Goal: Task Accomplishment & Management: Complete application form

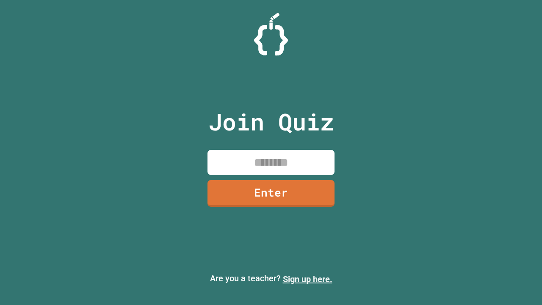
click at [307, 279] on link "Sign up here." at bounding box center [308, 279] width 50 height 10
